Goal: Find specific page/section: Find specific page/section

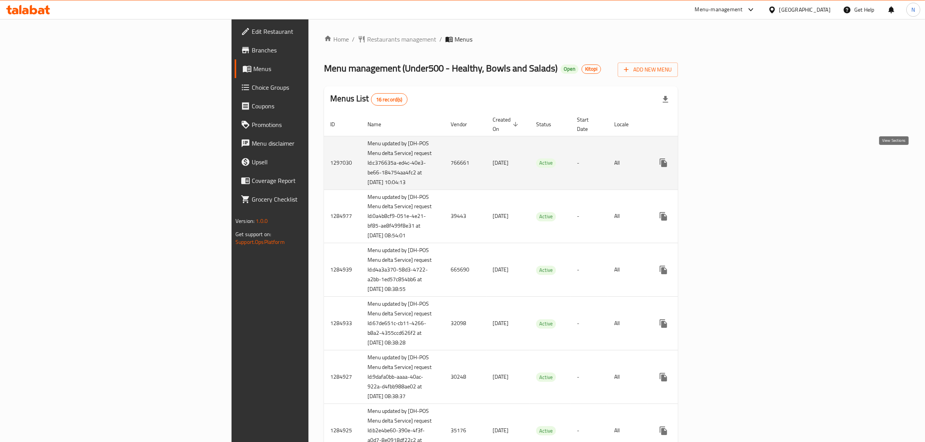
click at [724, 161] on icon "enhanced table" at bounding box center [719, 162] width 9 height 9
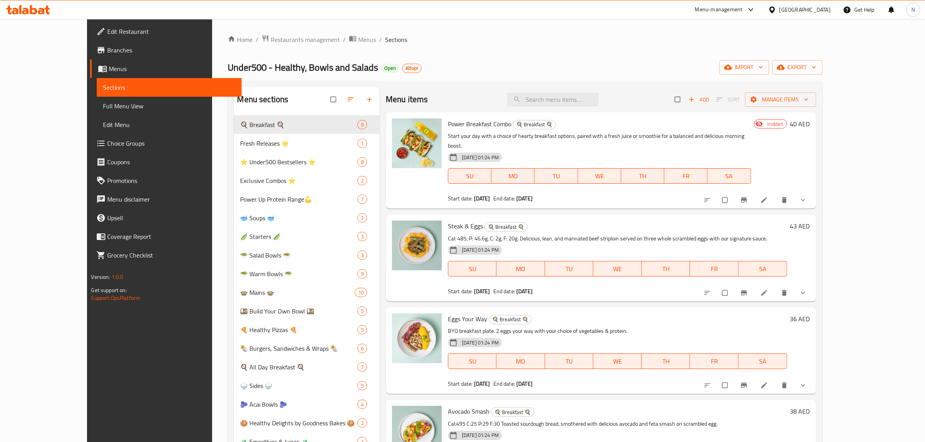
click at [103, 105] on span "Full Menu View" at bounding box center [169, 105] width 133 height 9
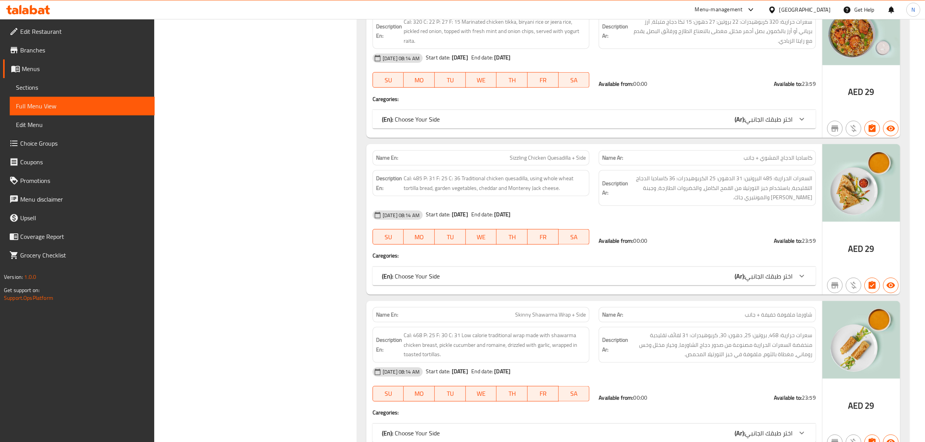
scroll to position [19852, 0]
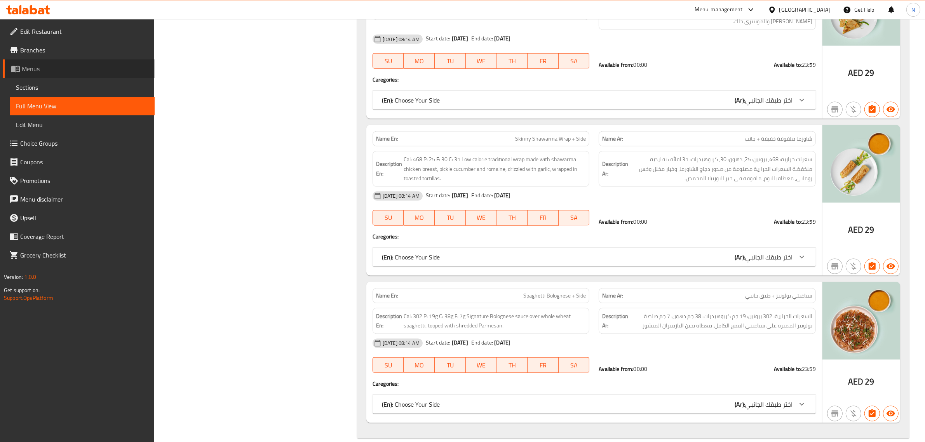
click at [81, 66] on span "Menus" at bounding box center [85, 68] width 127 height 9
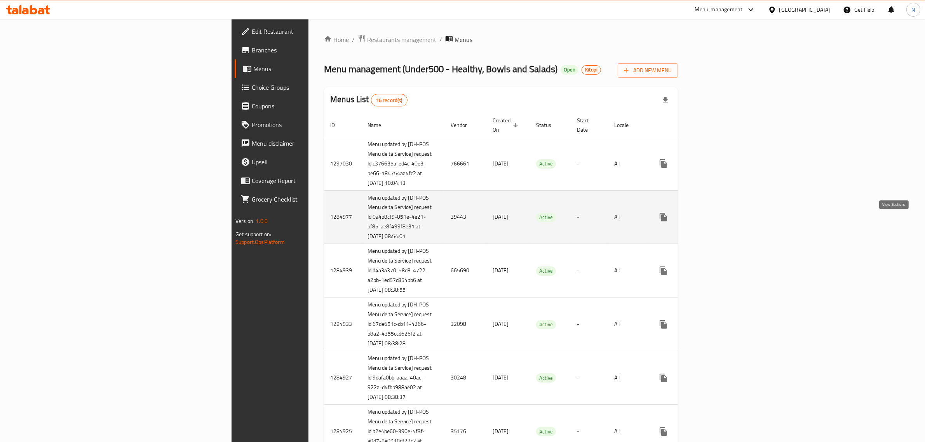
click at [724, 222] on icon "enhanced table" at bounding box center [719, 217] width 9 height 9
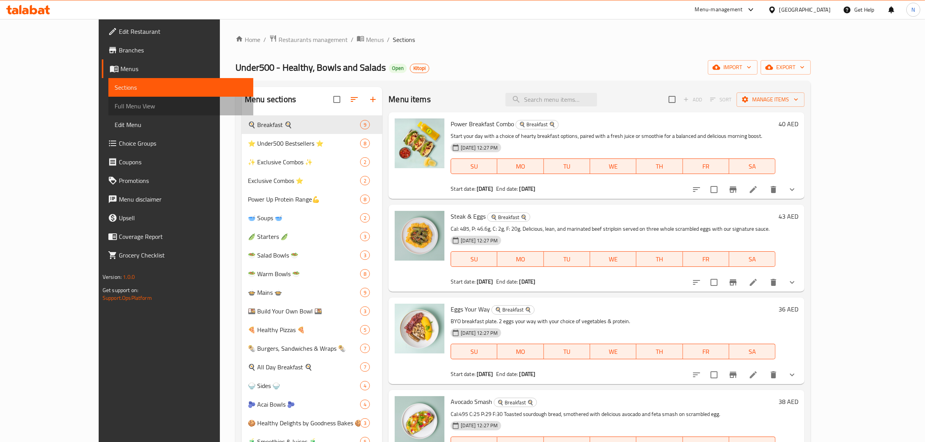
click at [115, 109] on span "Full Menu View" at bounding box center [181, 105] width 133 height 9
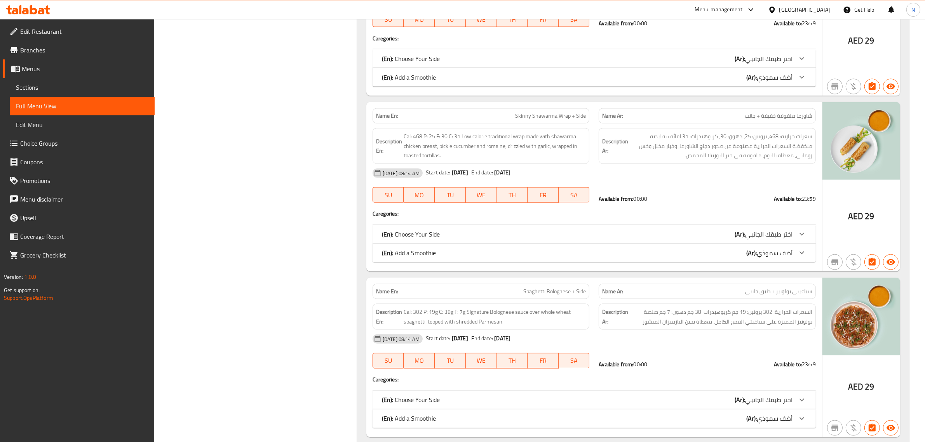
scroll to position [20032, 0]
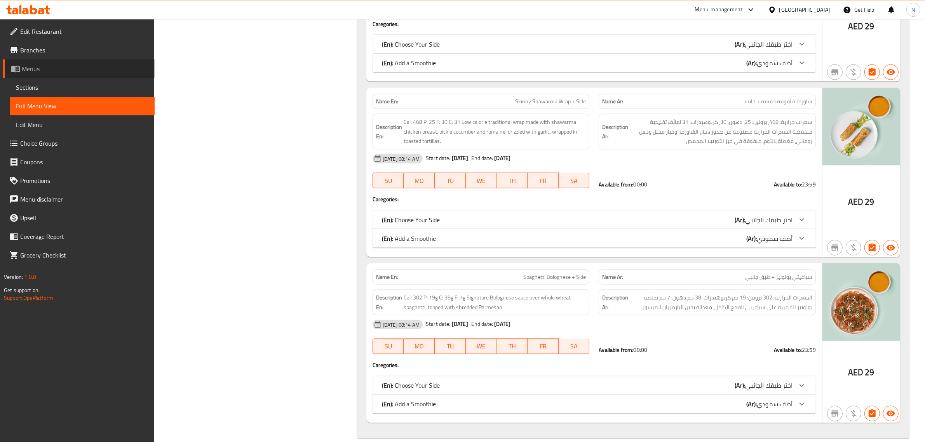
click at [41, 68] on span "Menus" at bounding box center [85, 68] width 127 height 9
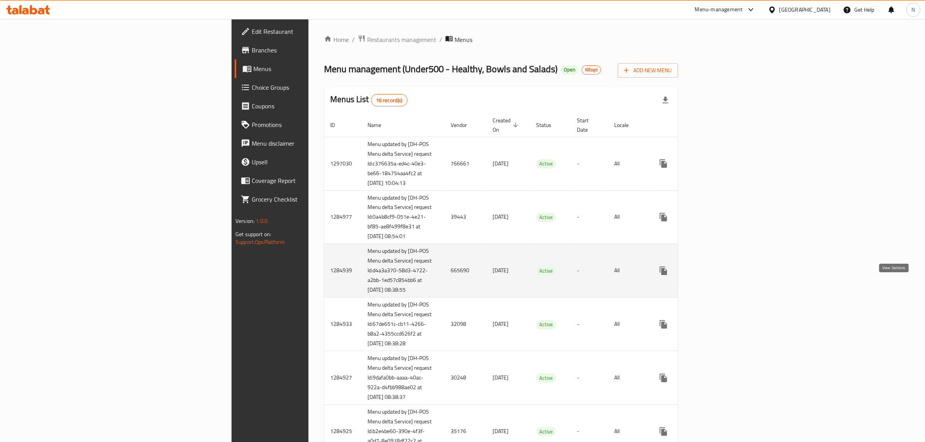
click at [724, 276] on icon "enhanced table" at bounding box center [719, 270] width 9 height 9
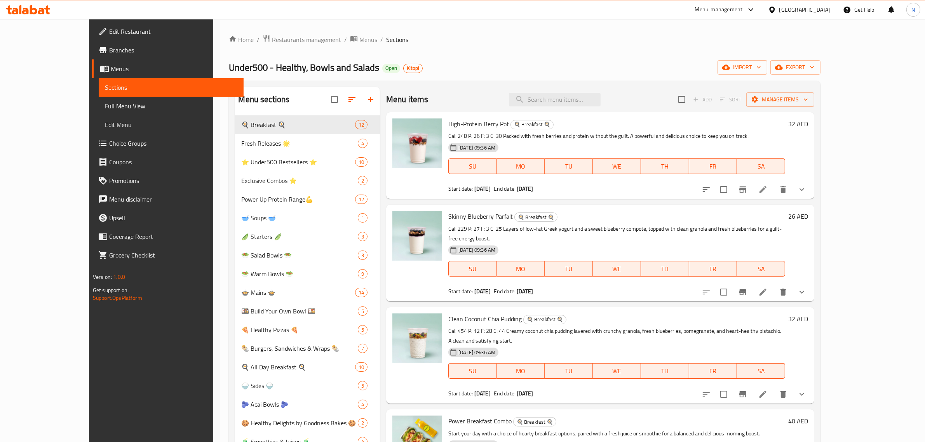
click at [105, 110] on span "Full Menu View" at bounding box center [171, 105] width 133 height 9
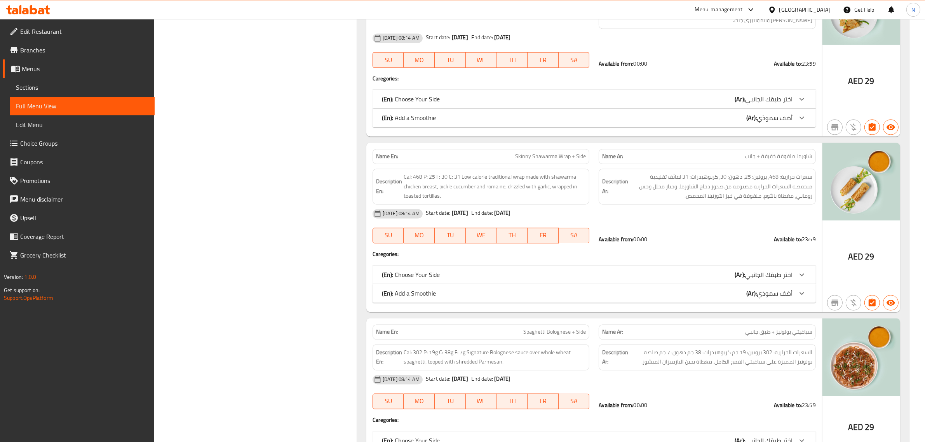
scroll to position [24149, 0]
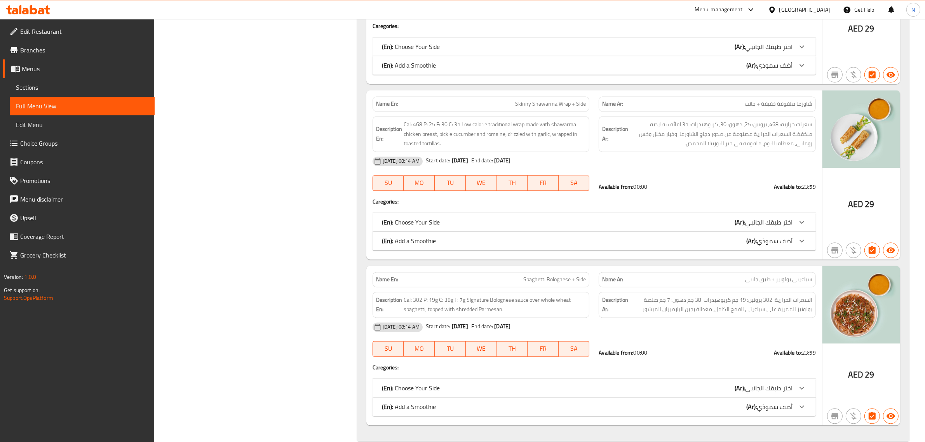
click at [45, 72] on span "Menus" at bounding box center [85, 68] width 127 height 9
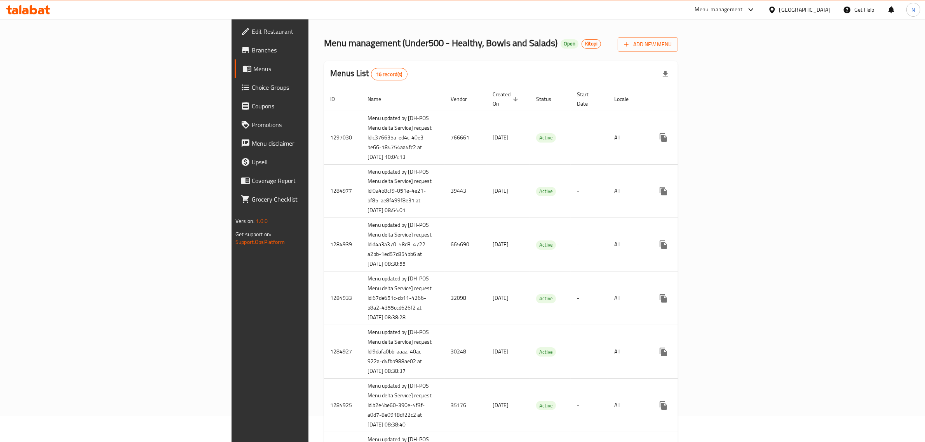
scroll to position [49, 0]
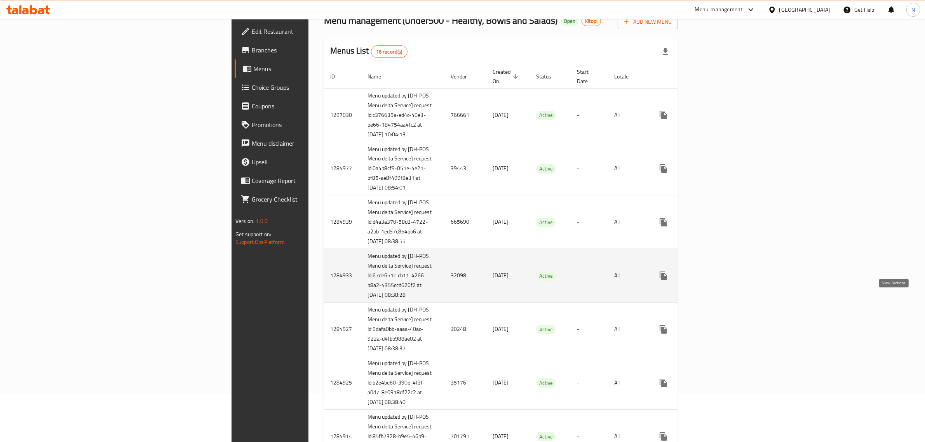
click at [724, 281] on icon "enhanced table" at bounding box center [719, 275] width 9 height 9
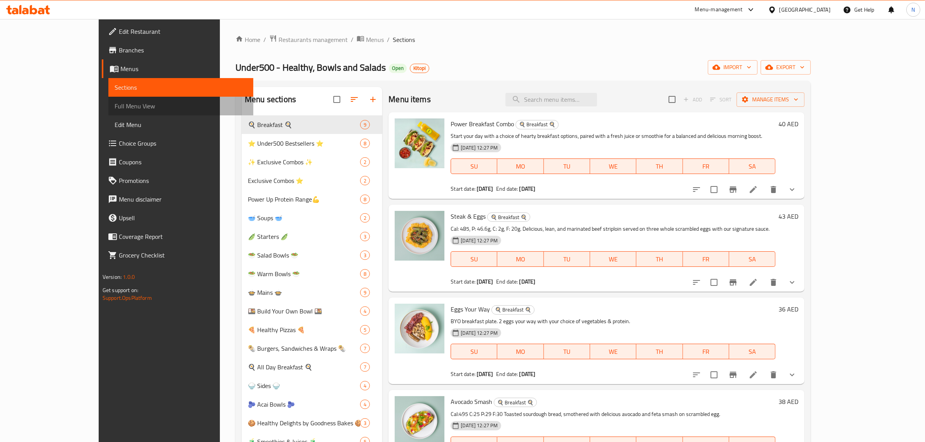
click at [115, 108] on span "Full Menu View" at bounding box center [181, 105] width 133 height 9
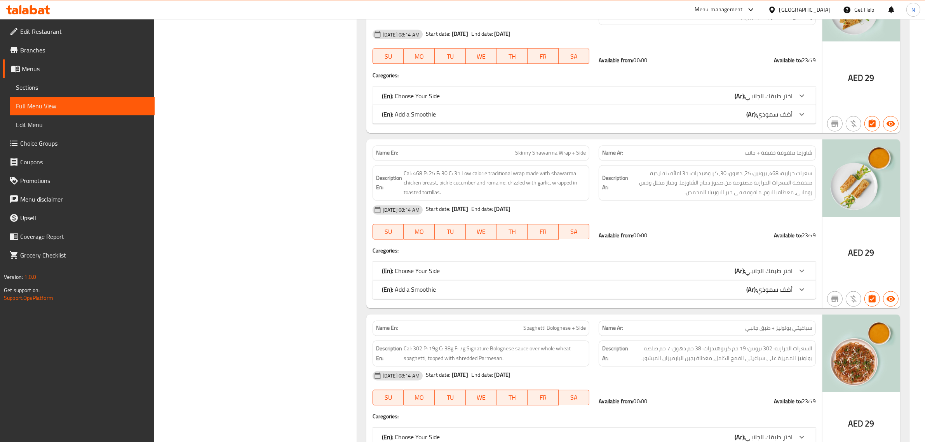
scroll to position [20311, 0]
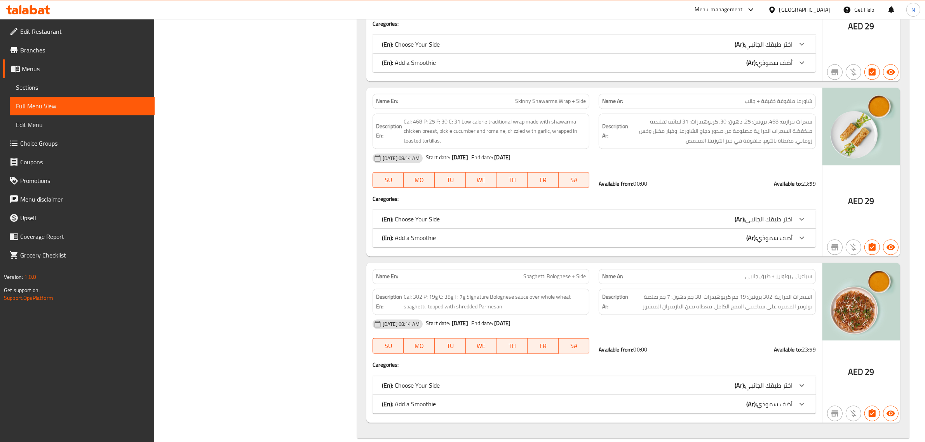
click at [65, 65] on span "Menus" at bounding box center [85, 68] width 127 height 9
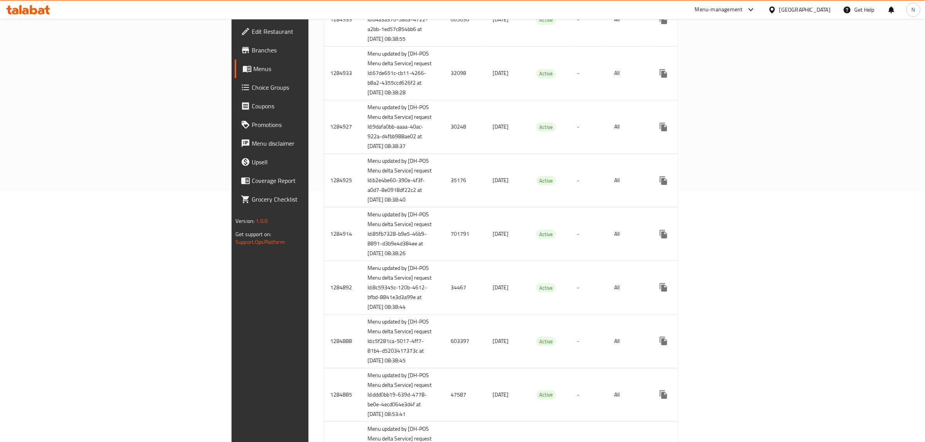
scroll to position [159, 0]
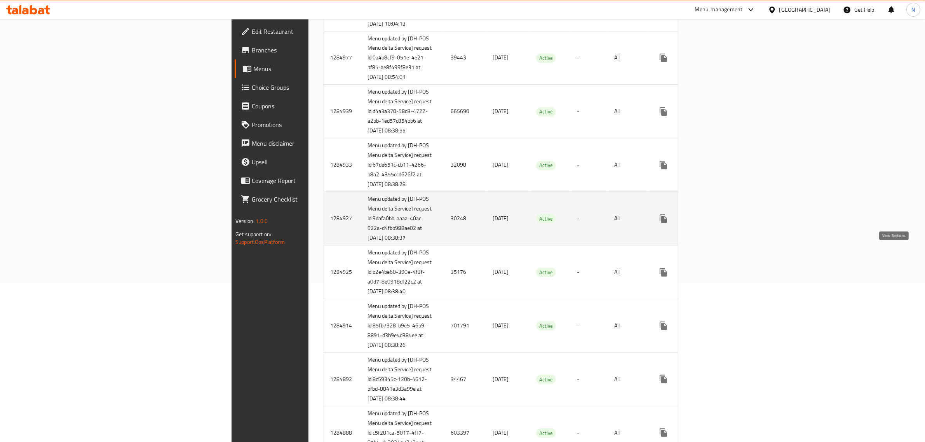
click at [724, 223] on icon "enhanced table" at bounding box center [719, 218] width 9 height 9
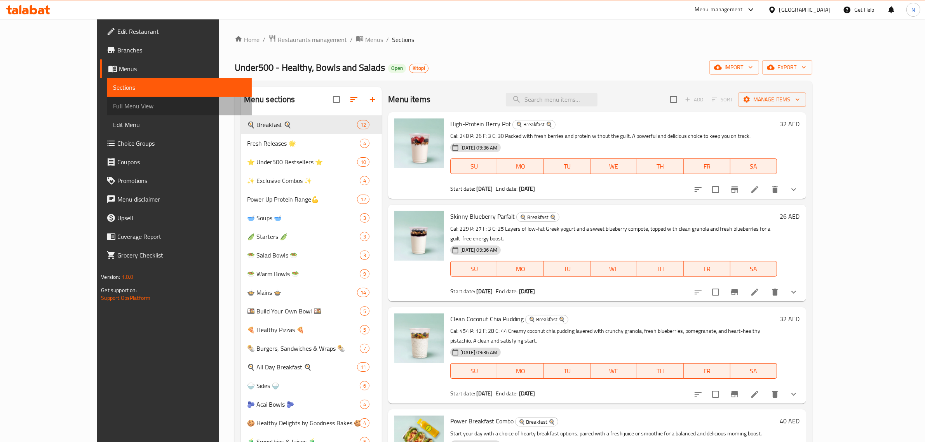
click at [113, 103] on span "Full Menu View" at bounding box center [179, 105] width 133 height 9
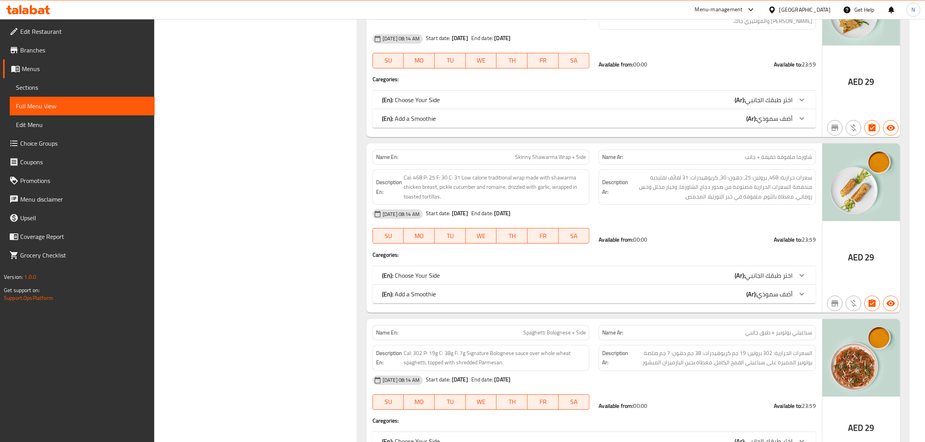
scroll to position [25422, 0]
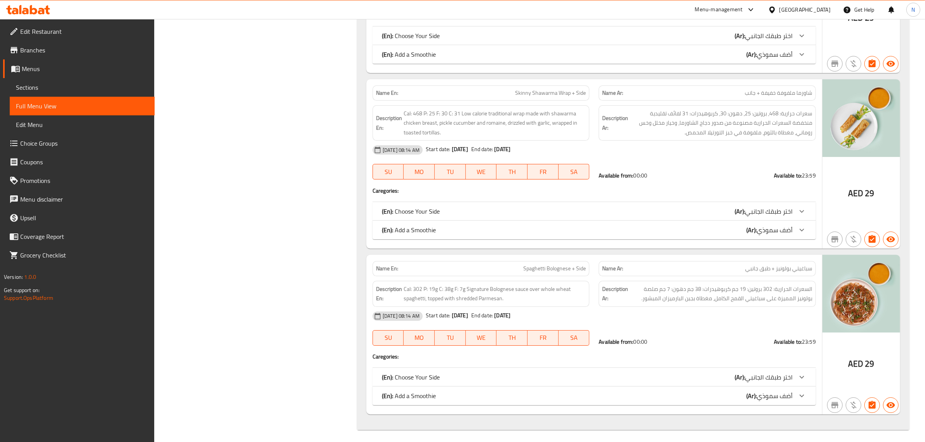
click at [87, 74] on link "Menus" at bounding box center [79, 68] width 152 height 19
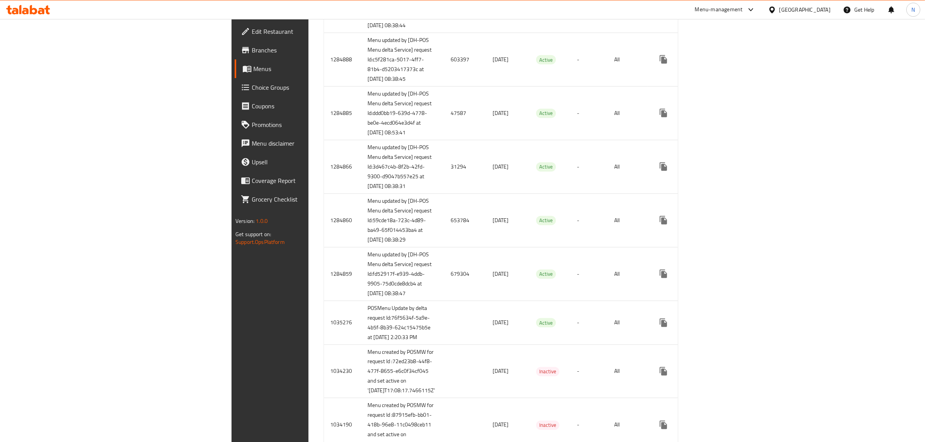
scroll to position [387, 0]
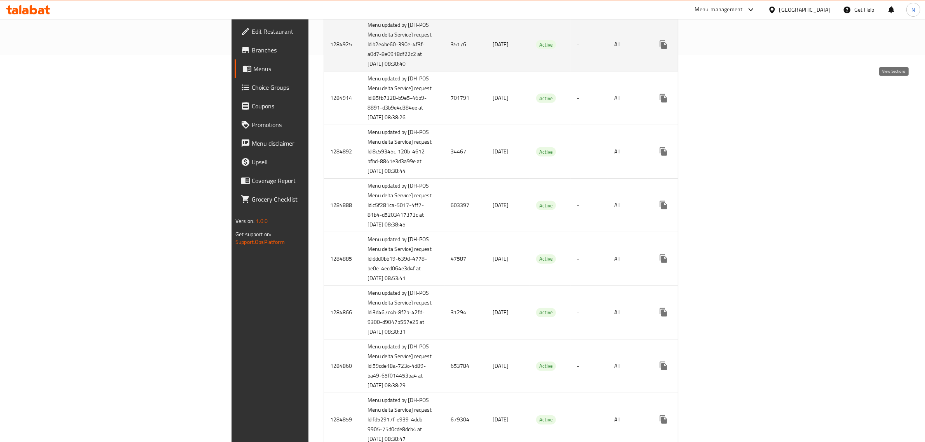
click at [724, 49] on icon "enhanced table" at bounding box center [719, 44] width 9 height 9
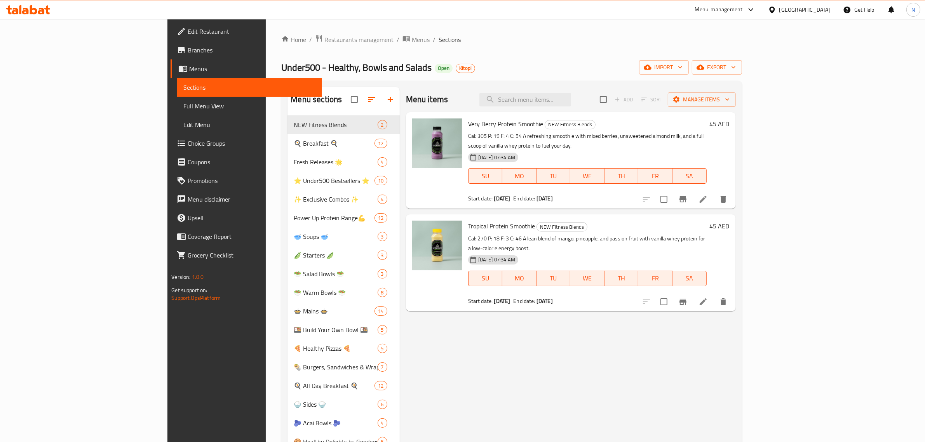
click at [177, 111] on link "Full Menu View" at bounding box center [249, 106] width 145 height 19
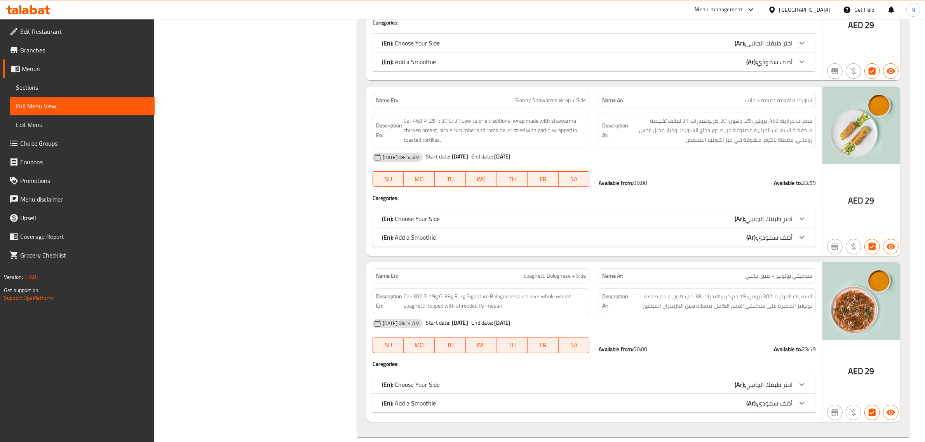
scroll to position [25842, 0]
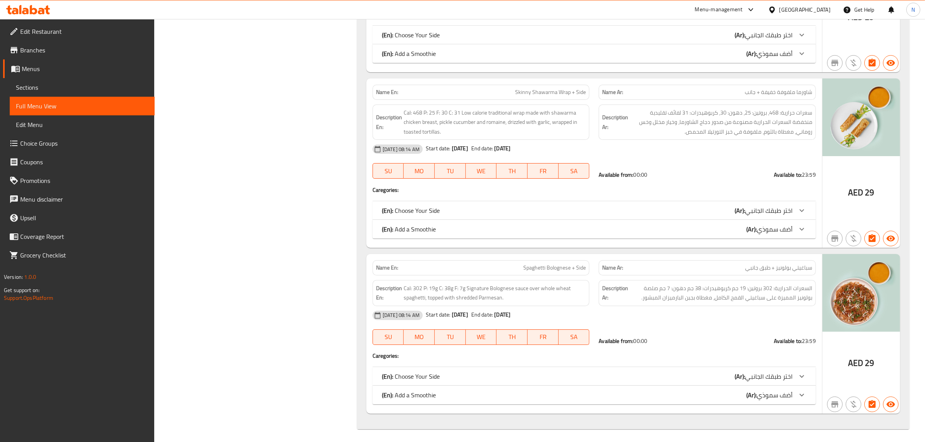
click at [58, 69] on span "Menus" at bounding box center [85, 68] width 127 height 9
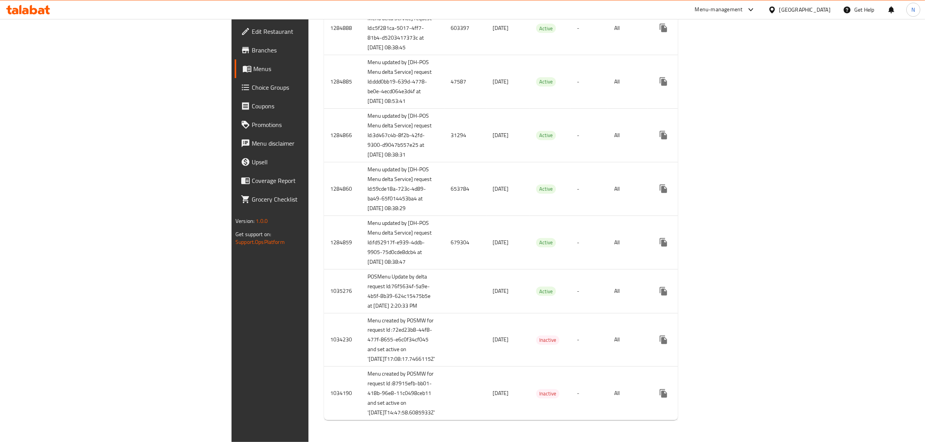
scroll to position [257, 0]
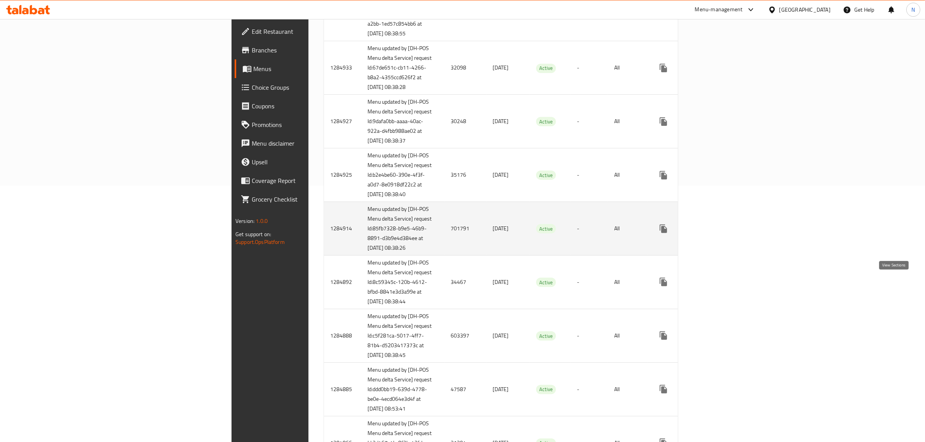
click at [723, 232] on icon "enhanced table" at bounding box center [719, 228] width 7 height 7
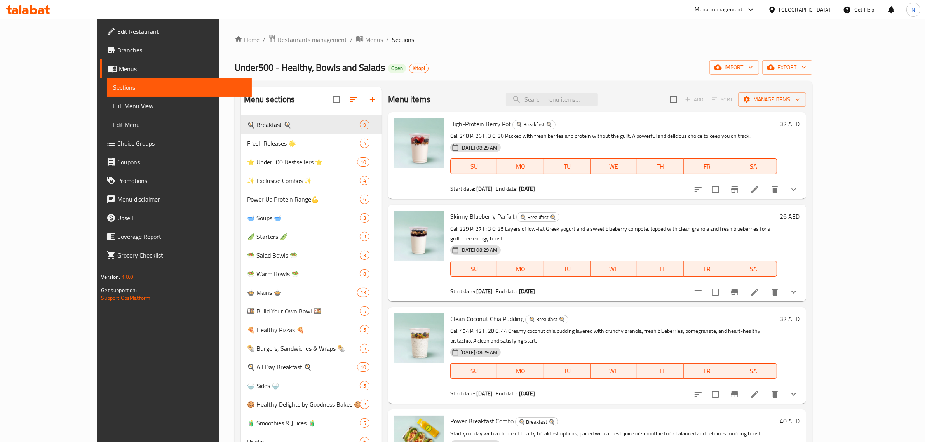
drag, startPoint x: 47, startPoint y: 109, endPoint x: 932, endPoint y: 137, distance: 885.8
click at [113, 109] on span "Full Menu View" at bounding box center [179, 105] width 133 height 9
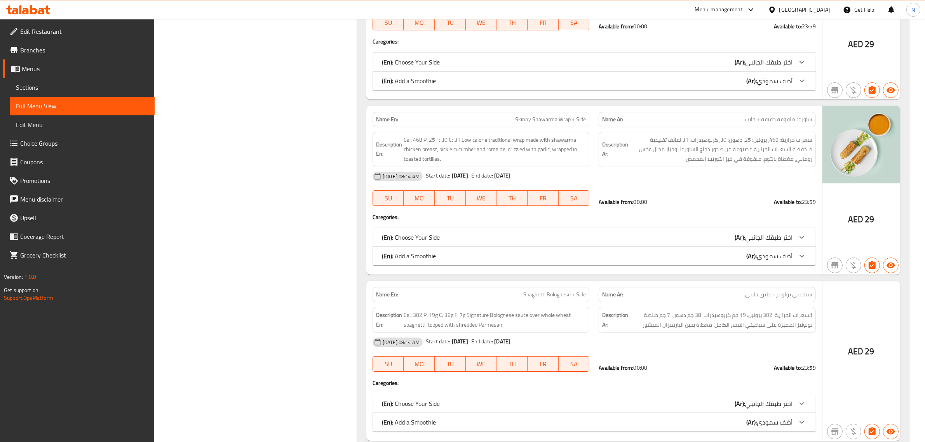
scroll to position [21617, 0]
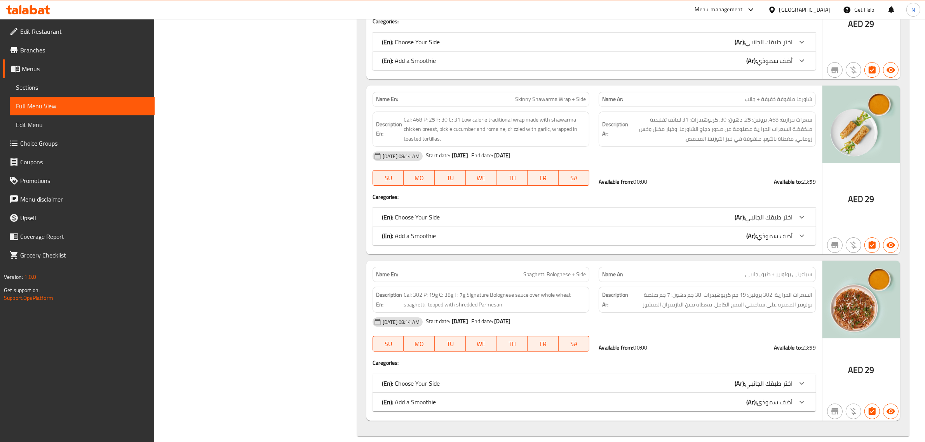
click at [64, 67] on span "Menus" at bounding box center [85, 68] width 127 height 9
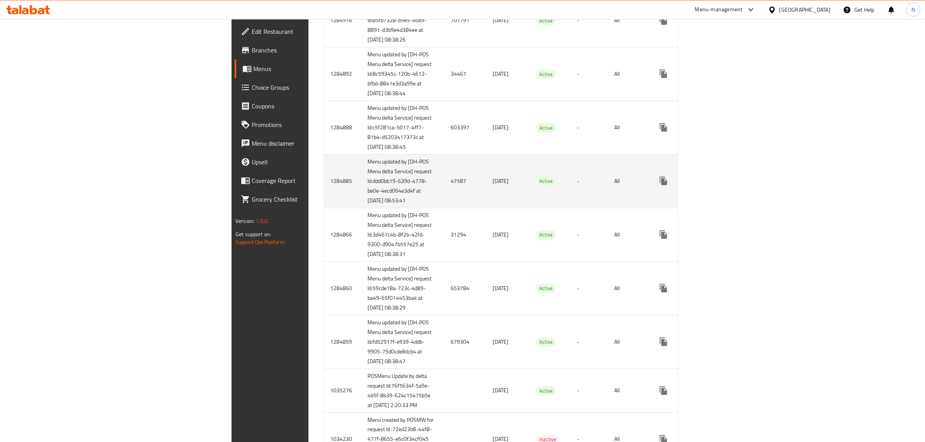
scroll to position [465, 0]
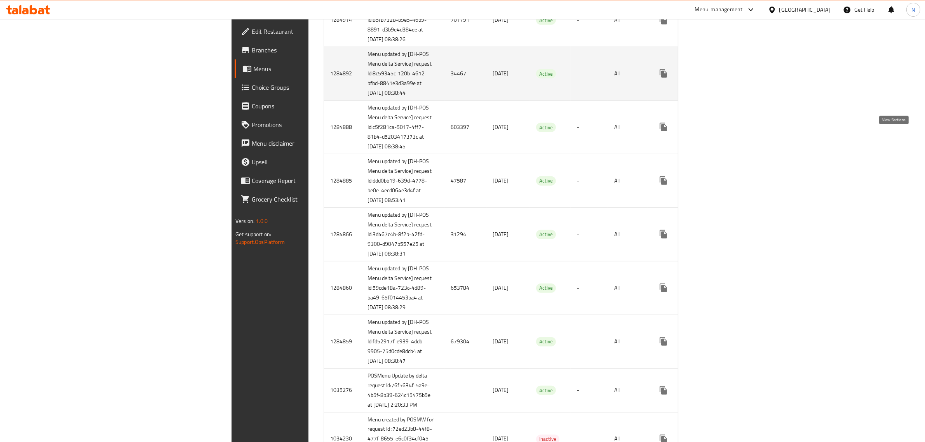
click at [723, 77] on icon "enhanced table" at bounding box center [719, 73] width 7 height 7
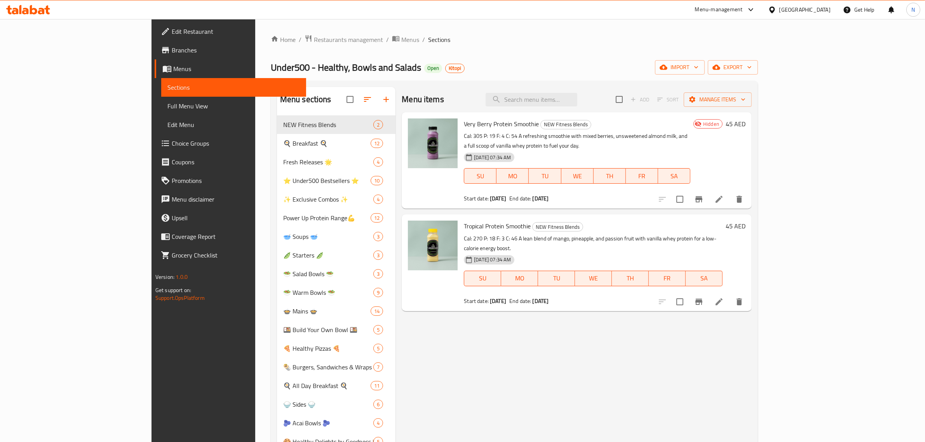
click at [168, 109] on span "Full Menu View" at bounding box center [234, 105] width 133 height 9
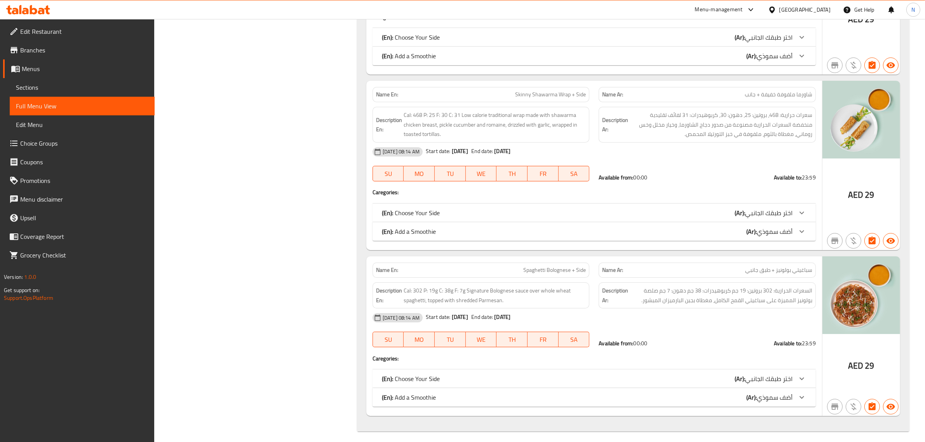
scroll to position [25815, 0]
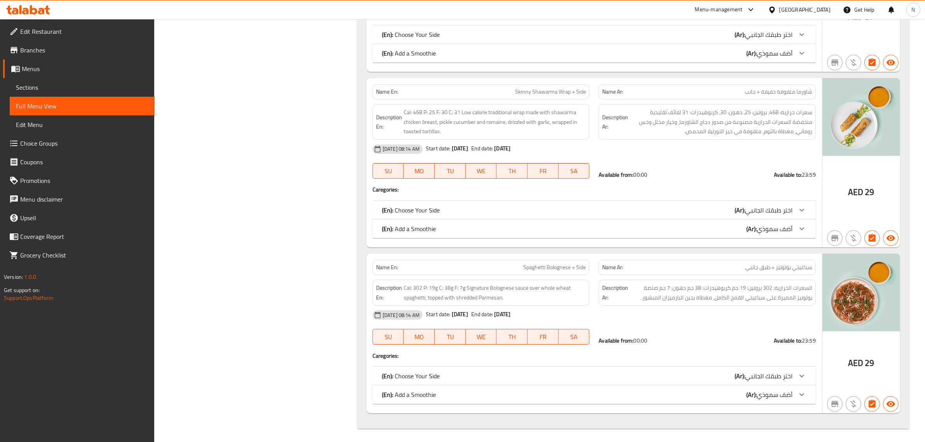
click at [45, 65] on span "Menus" at bounding box center [85, 68] width 127 height 9
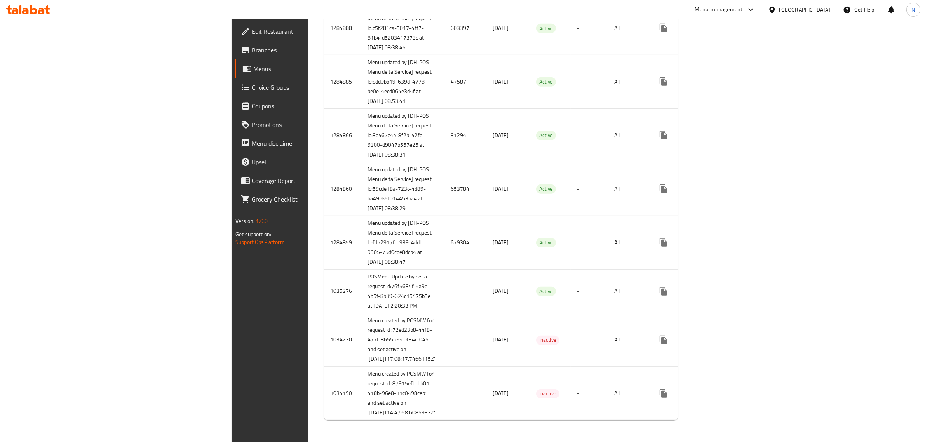
scroll to position [383, 0]
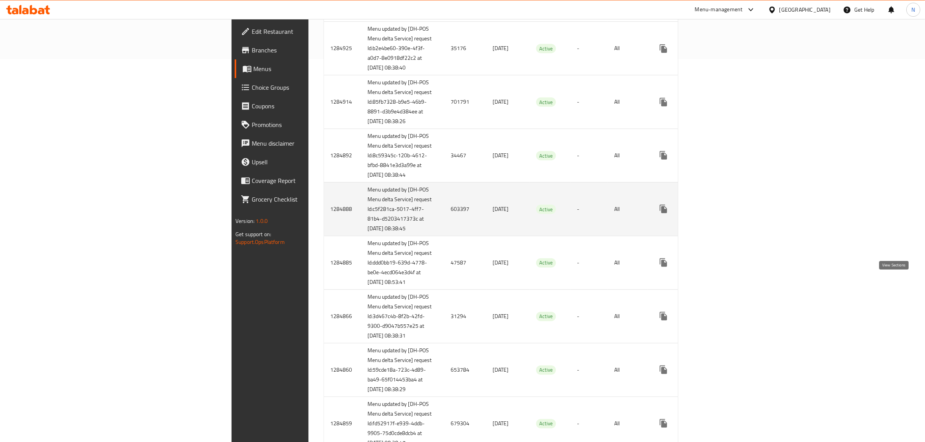
click at [724, 214] on icon "enhanced table" at bounding box center [719, 208] width 9 height 9
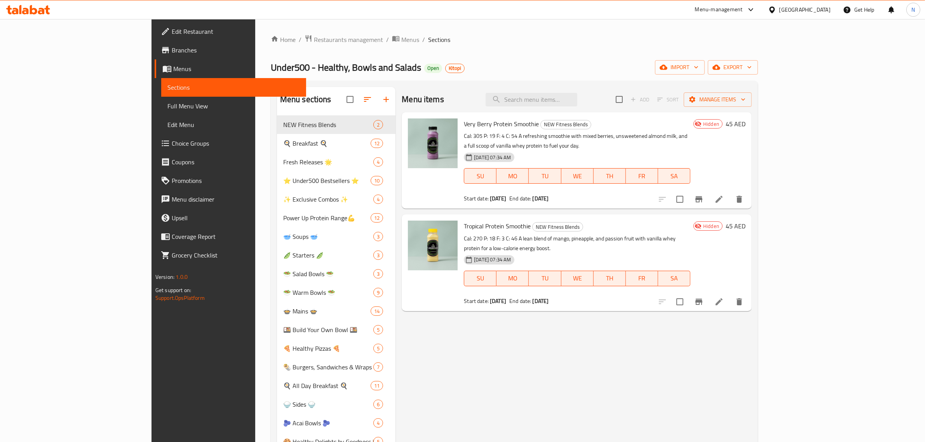
click at [161, 113] on link "Full Menu View" at bounding box center [233, 106] width 145 height 19
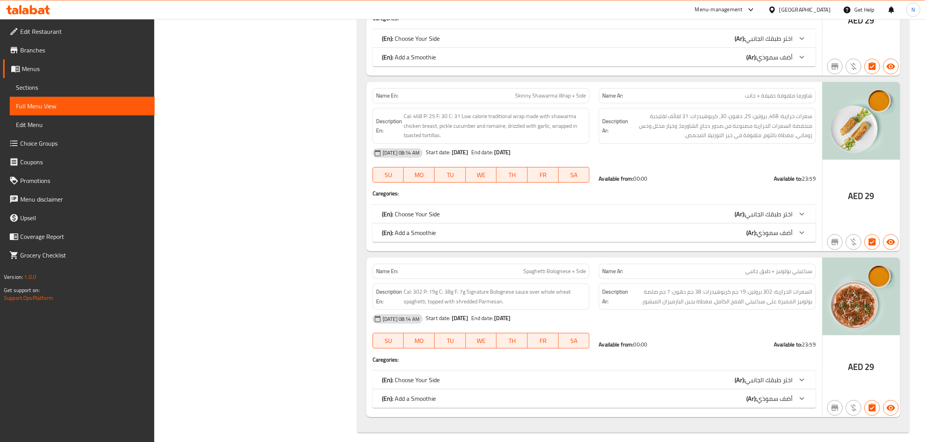
scroll to position [25815, 0]
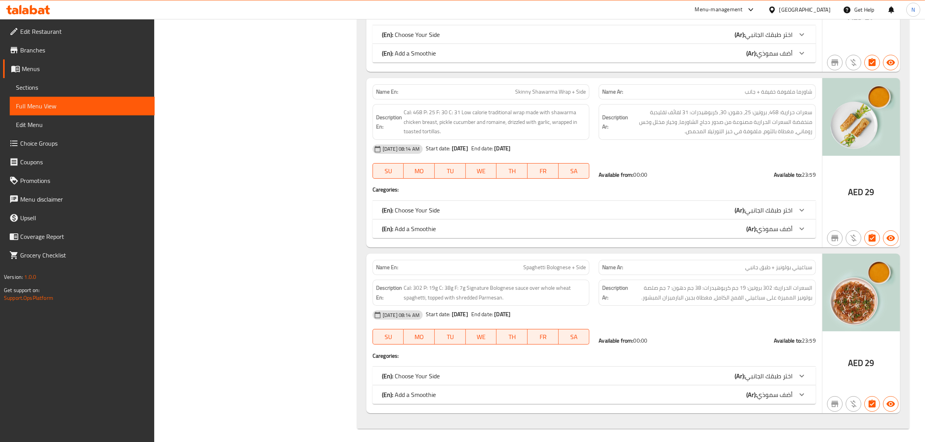
click at [70, 74] on link "Menus" at bounding box center [79, 68] width 152 height 19
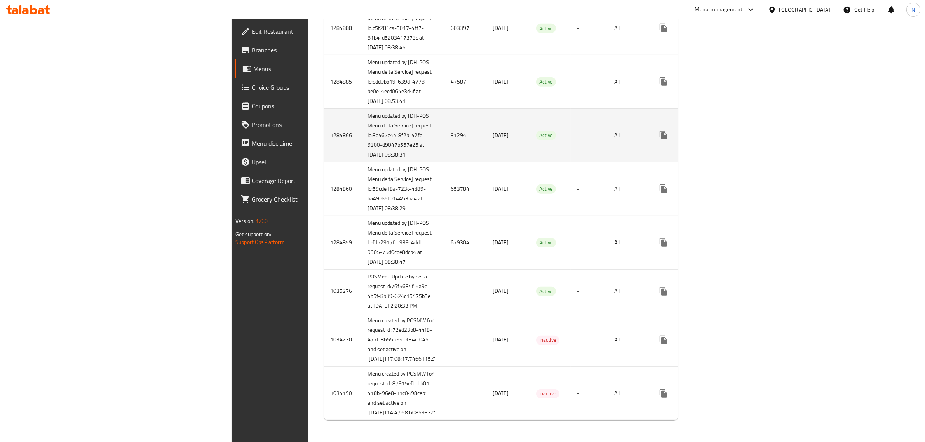
scroll to position [446, 0]
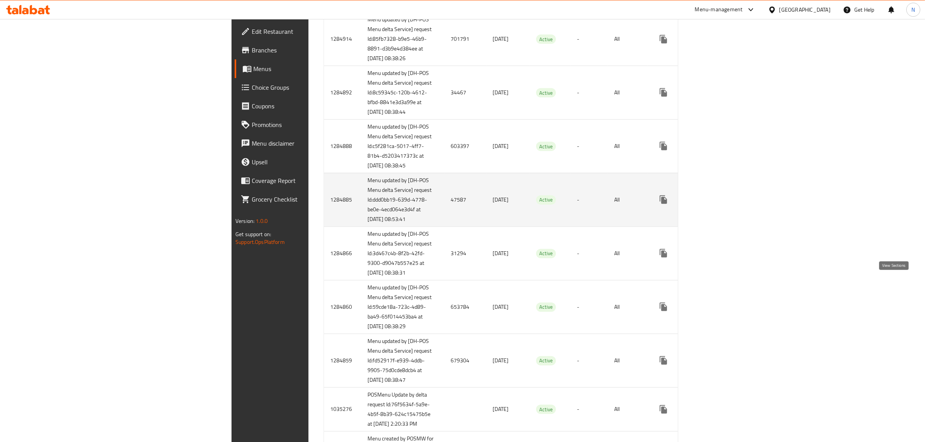
click at [724, 204] on icon "enhanced table" at bounding box center [719, 199] width 9 height 9
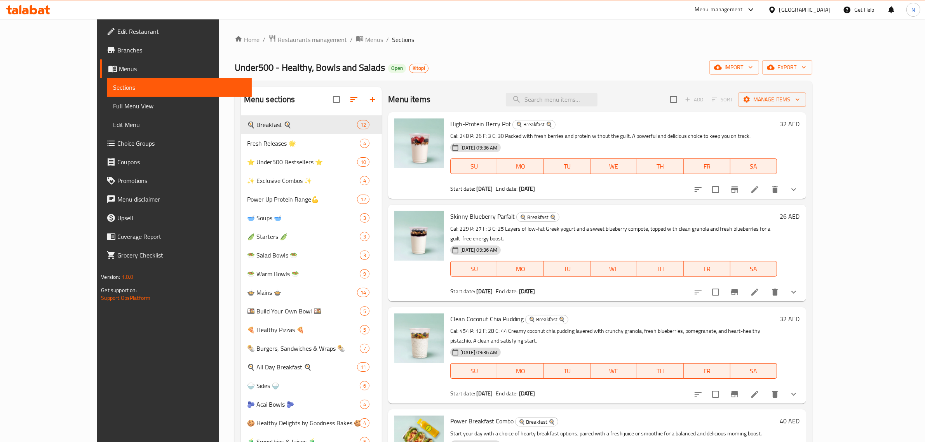
click at [113, 103] on span "Full Menu View" at bounding box center [179, 105] width 133 height 9
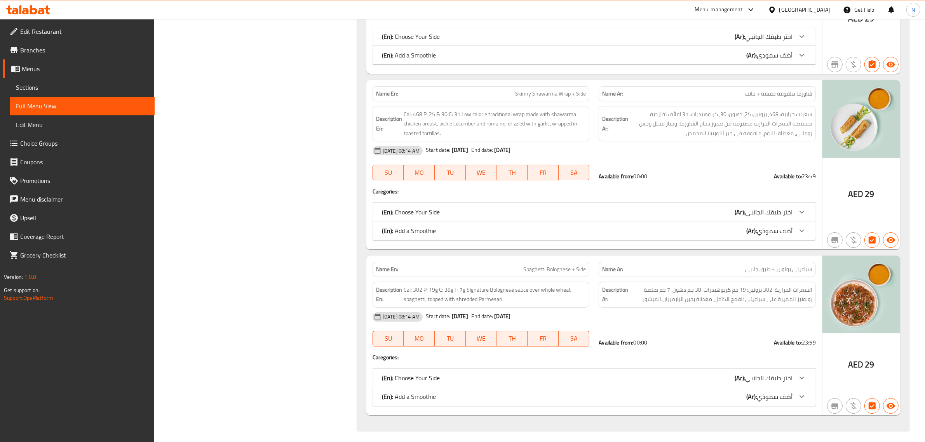
scroll to position [25422, 0]
click at [87, 67] on span "Menus" at bounding box center [85, 68] width 127 height 9
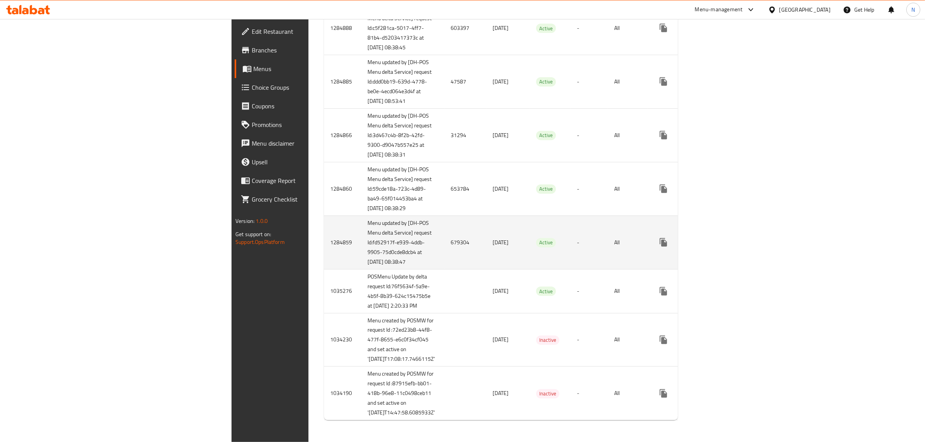
scroll to position [656, 0]
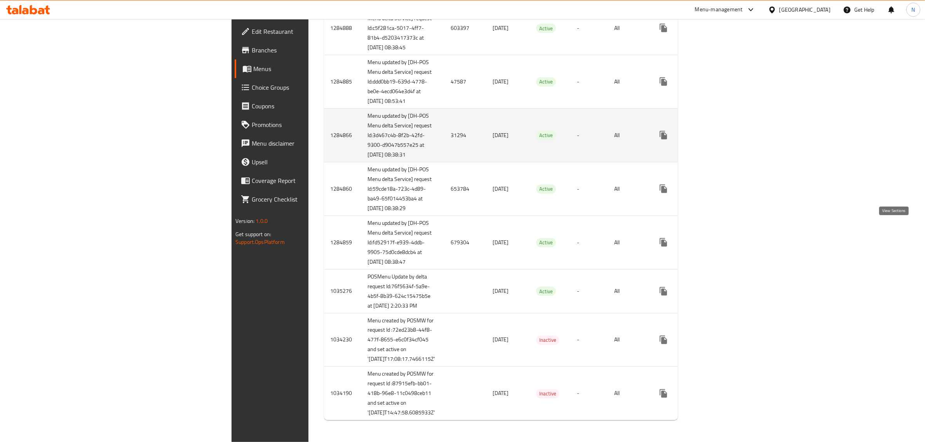
click at [724, 139] on icon "enhanced table" at bounding box center [719, 135] width 9 height 9
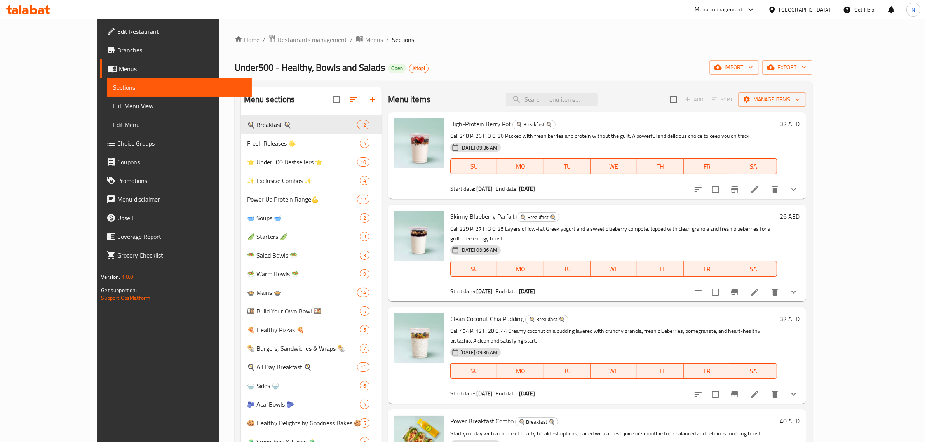
scroll to position [49, 0]
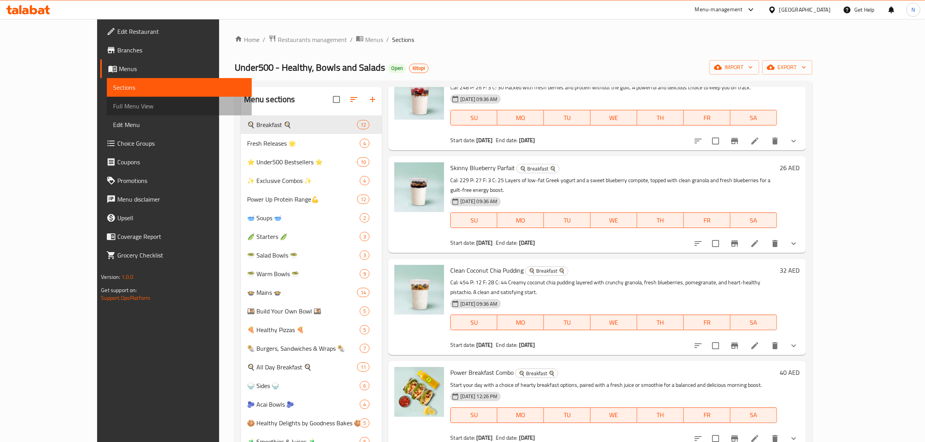
click at [113, 110] on span "Full Menu View" at bounding box center [179, 105] width 133 height 9
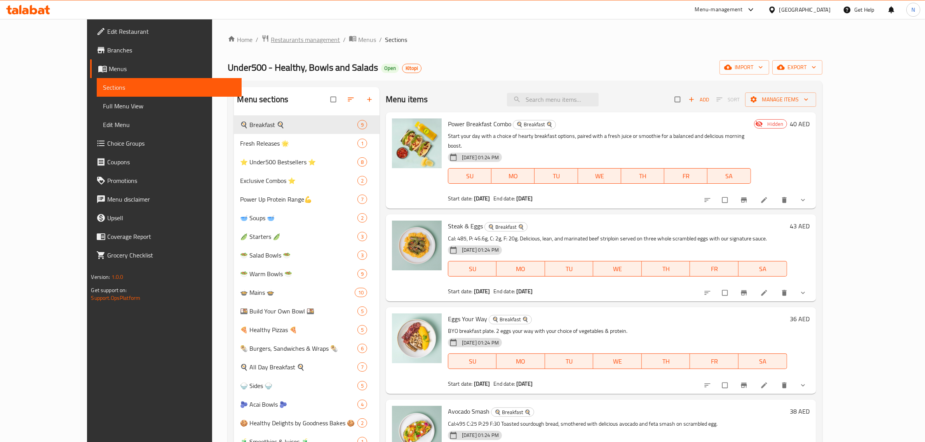
click at [271, 38] on span "Restaurants management" at bounding box center [305, 39] width 69 height 9
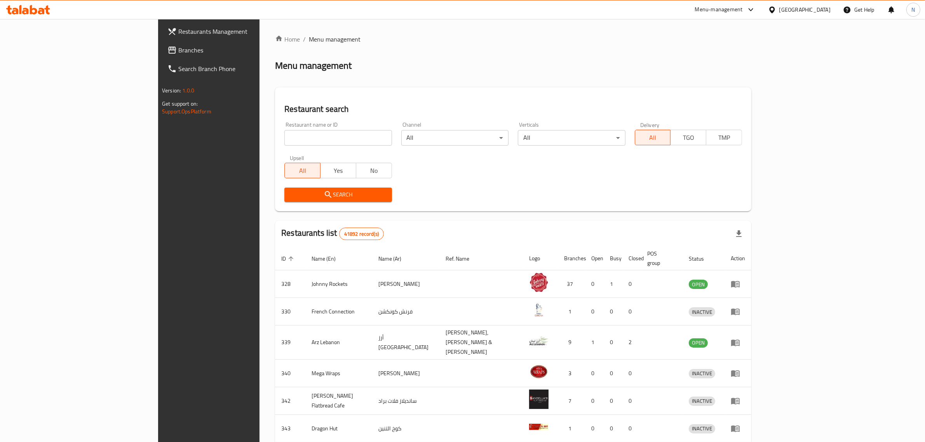
click at [298, 135] on input "search" at bounding box center [337, 138] width 107 height 16
paste input "17630"
type input "17630"
click button "Search" at bounding box center [337, 195] width 107 height 14
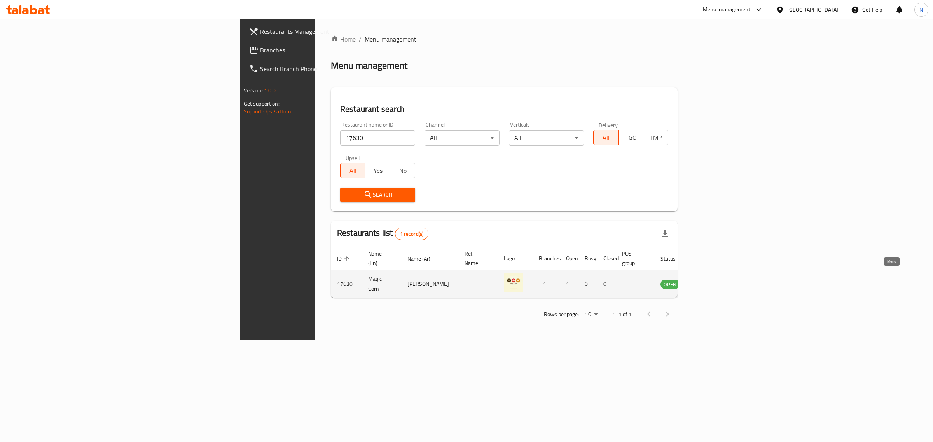
click at [710, 279] on icon "enhanced table" at bounding box center [705, 283] width 9 height 9
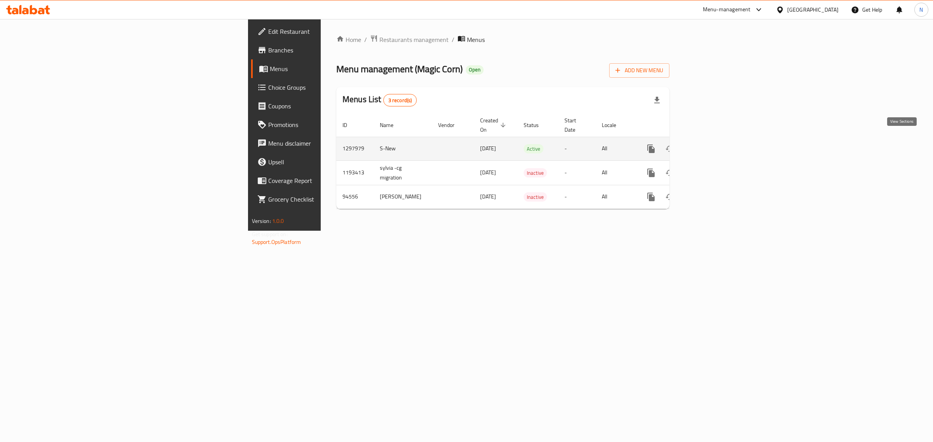
click at [712, 144] on icon "enhanced table" at bounding box center [706, 148] width 9 height 9
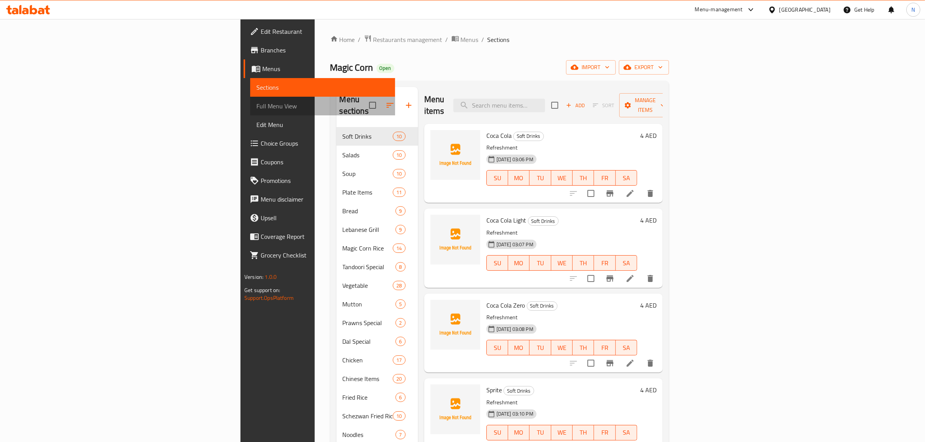
click at [257, 105] on span "Full Menu View" at bounding box center [323, 105] width 133 height 9
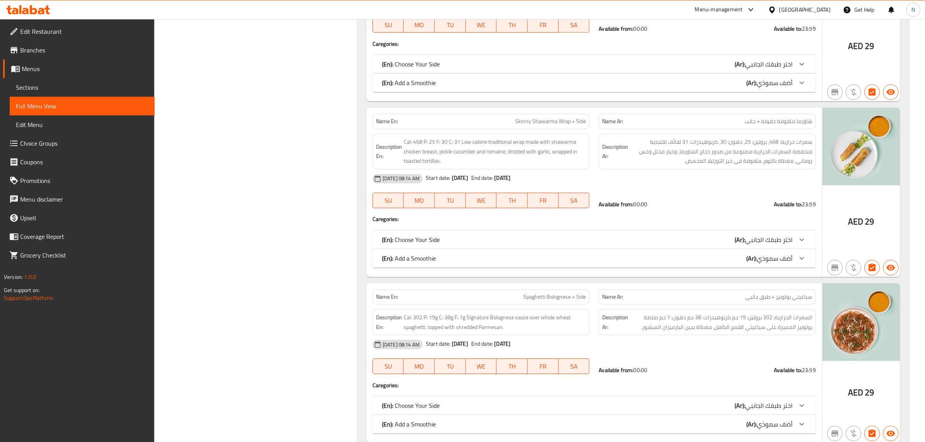
scroll to position [25413, 0]
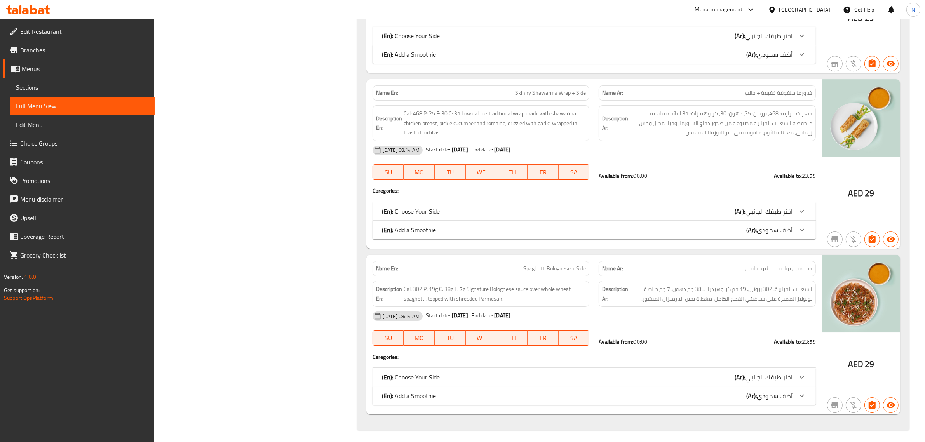
click at [59, 65] on span "Menus" at bounding box center [85, 68] width 127 height 9
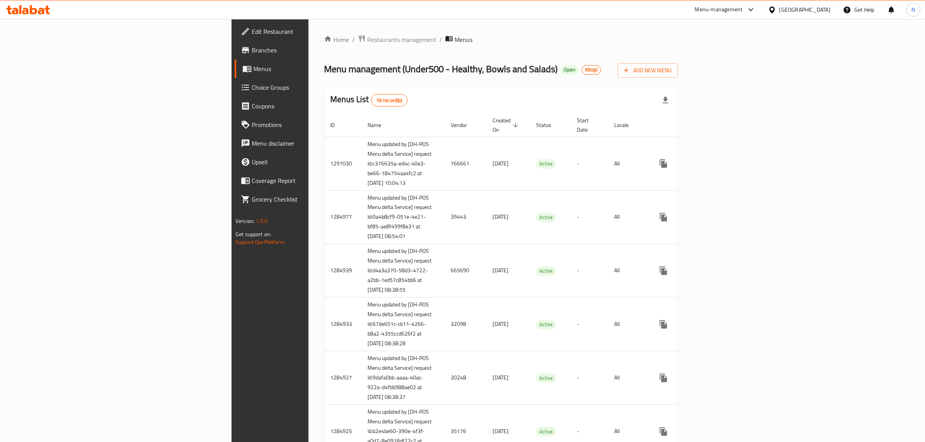
scroll to position [573, 0]
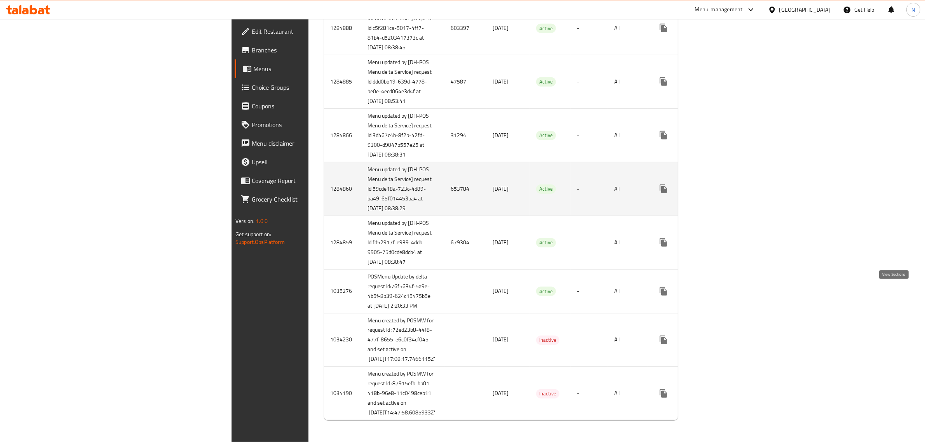
click at [724, 194] on icon "enhanced table" at bounding box center [719, 188] width 9 height 9
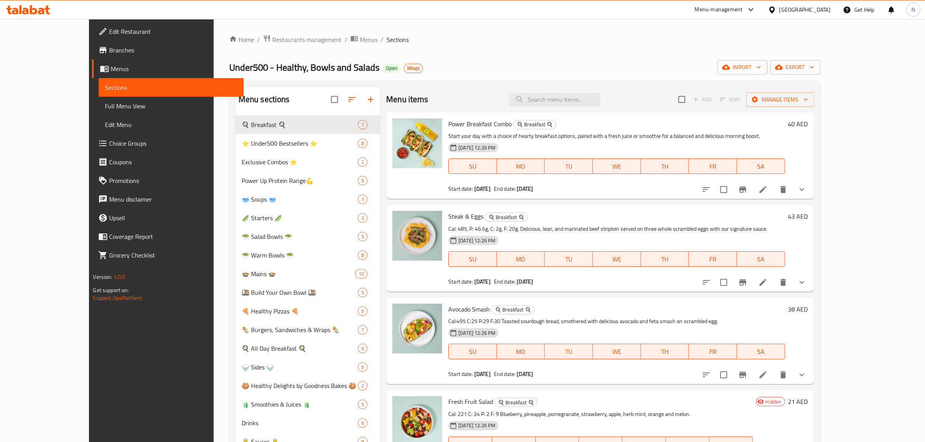
drag, startPoint x: 66, startPoint y: 106, endPoint x: 922, endPoint y: 154, distance: 856.8
click at [105, 106] on span "Full Menu View" at bounding box center [171, 105] width 133 height 9
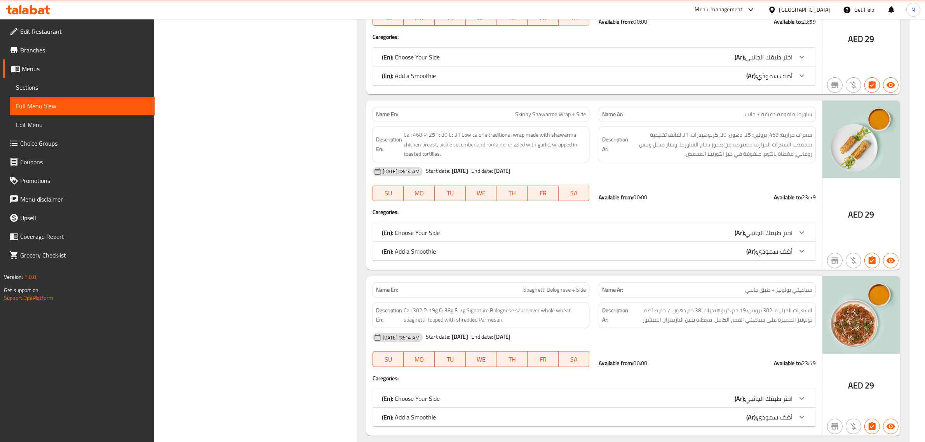
scroll to position [19102, 0]
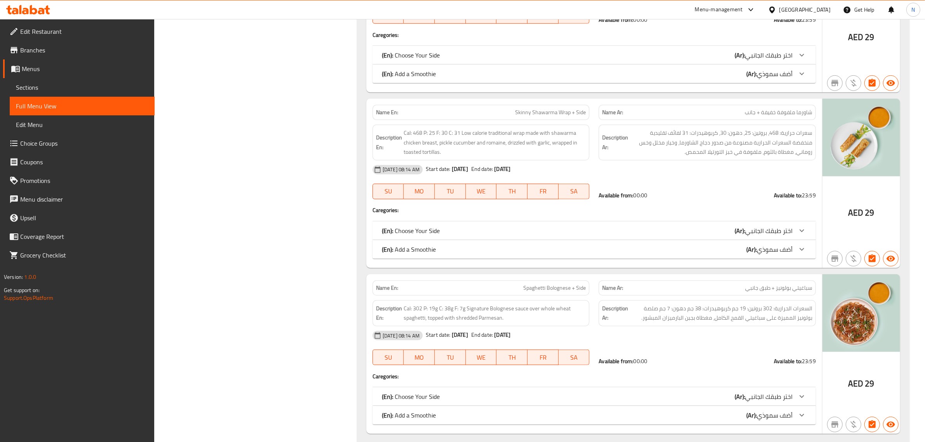
click at [64, 70] on span "Menus" at bounding box center [85, 68] width 127 height 9
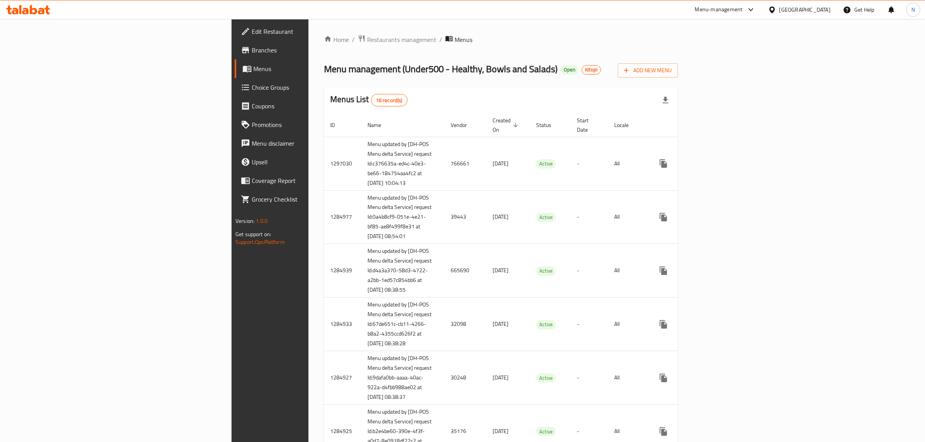
scroll to position [637, 0]
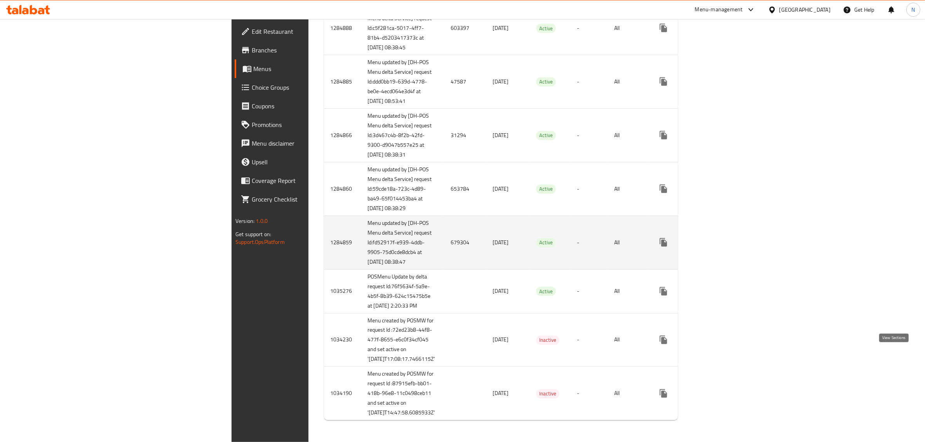
click at [724, 247] on icon "enhanced table" at bounding box center [719, 242] width 9 height 9
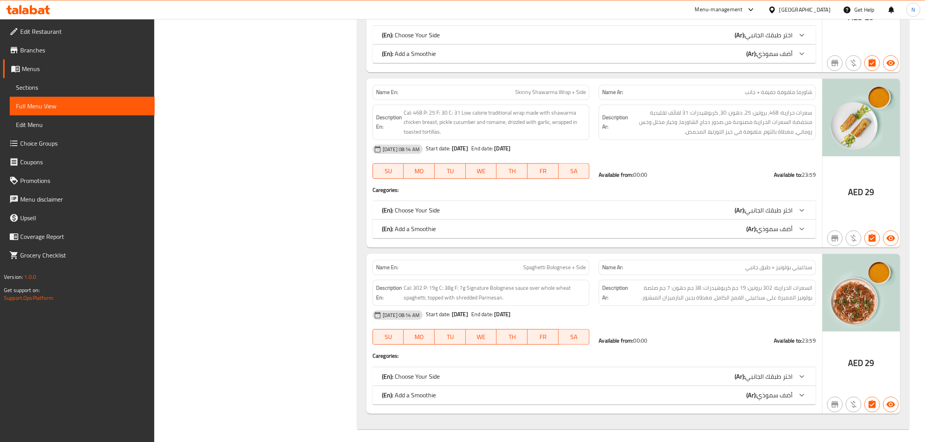
scroll to position [17079, 0]
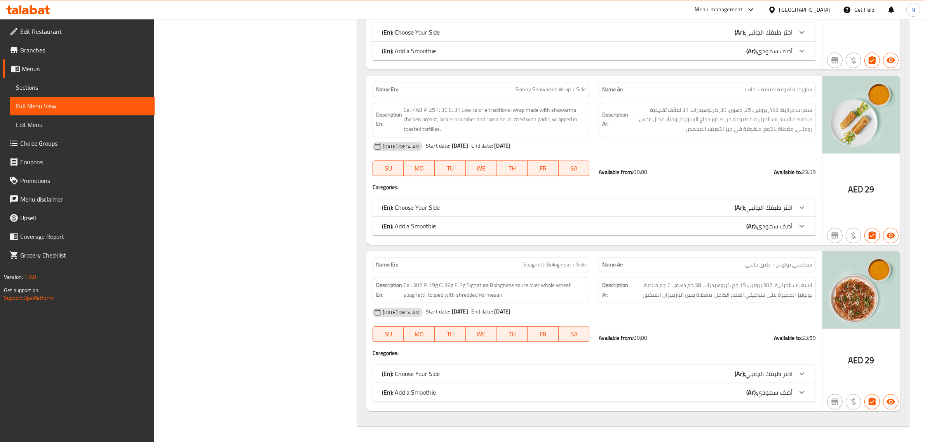
click at [61, 63] on link "Menus" at bounding box center [79, 68] width 152 height 19
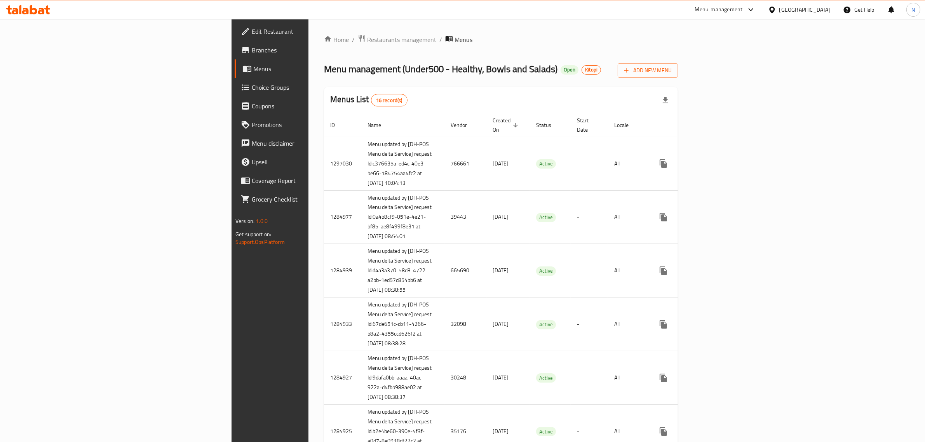
scroll to position [700, 0]
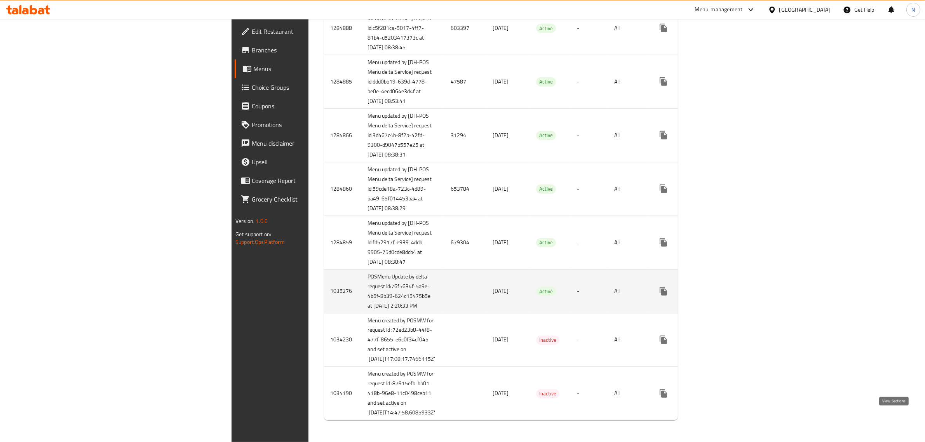
click at [724, 287] on icon "enhanced table" at bounding box center [719, 291] width 9 height 9
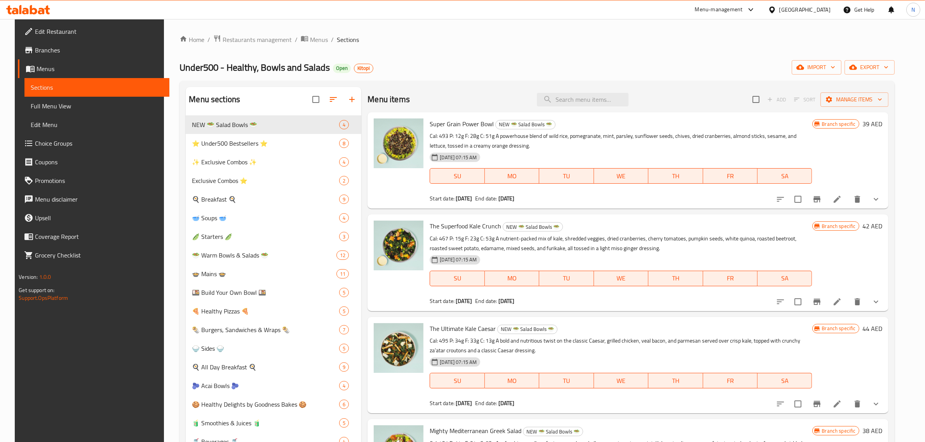
click at [33, 102] on span "Full Menu View" at bounding box center [97, 105] width 133 height 9
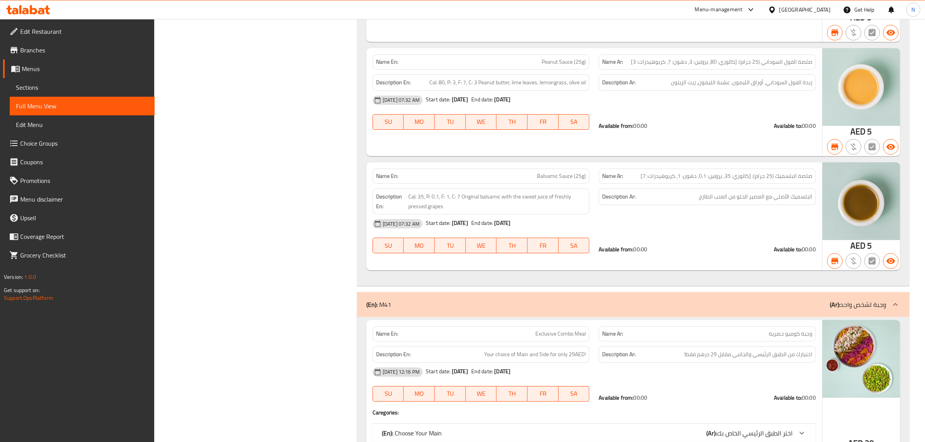
scroll to position [22231, 0]
